Goal: Navigation & Orientation: Find specific page/section

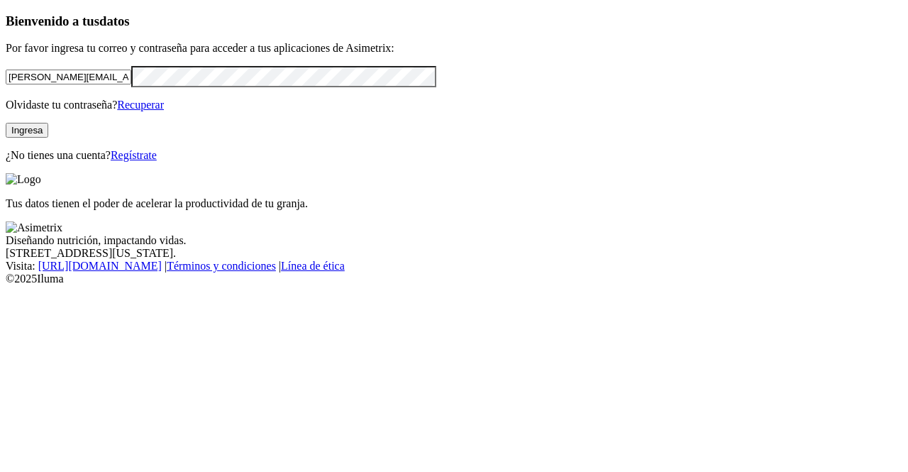
click at [48, 138] on button "Ingresa" at bounding box center [27, 130] width 43 height 15
